Goal: Task Accomplishment & Management: Manage account settings

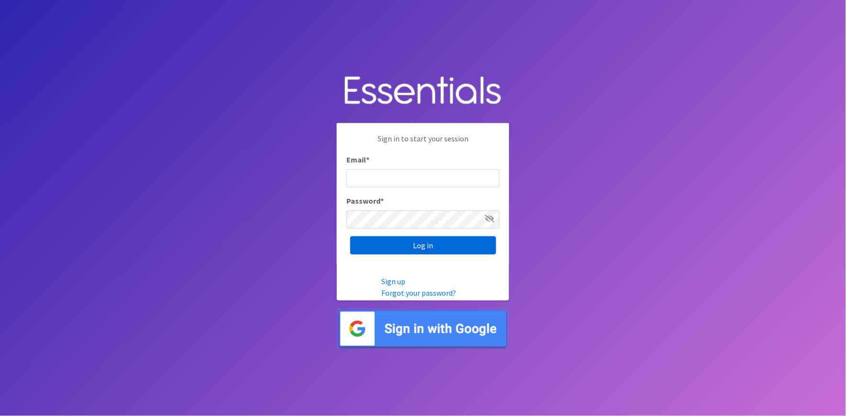
type input "[PERSON_NAME][EMAIL_ADDRESS][DOMAIN_NAME]"
click at [443, 247] on input "Log in" at bounding box center [423, 245] width 146 height 18
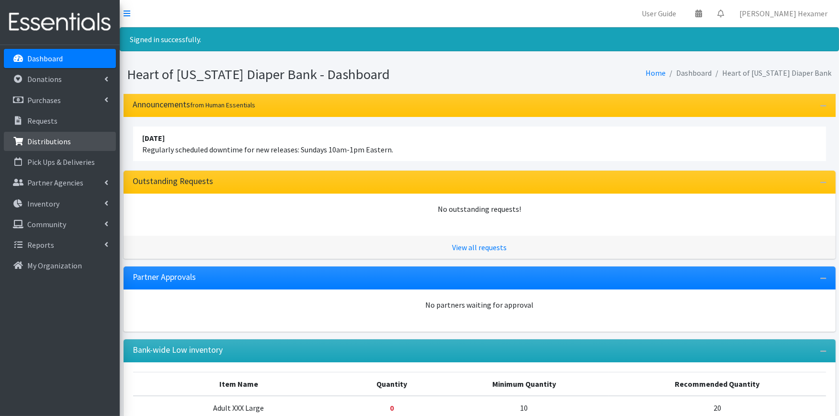
click at [73, 140] on link "Distributions" at bounding box center [60, 141] width 112 height 19
